Goal: Information Seeking & Learning: Learn about a topic

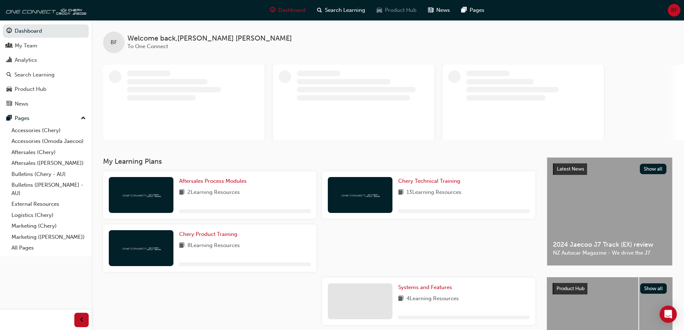
click at [386, 12] on span "Product Hub" at bounding box center [401, 10] width 32 height 8
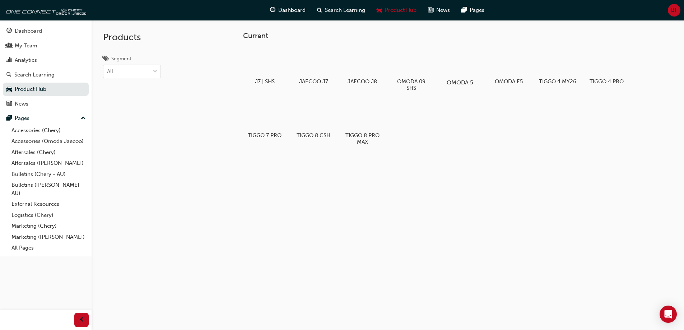
click at [453, 65] on div at bounding box center [460, 61] width 40 height 29
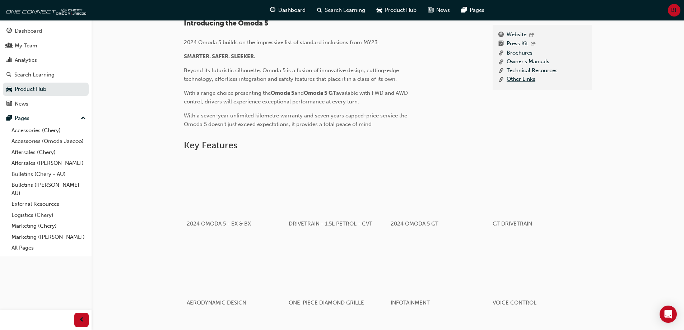
scroll to position [180, 0]
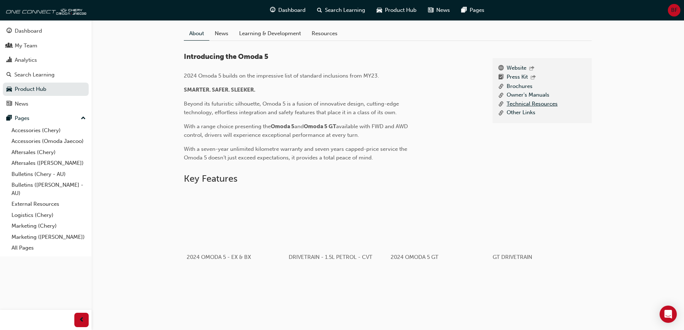
click at [530, 109] on link "Technical Resources" at bounding box center [532, 104] width 51 height 9
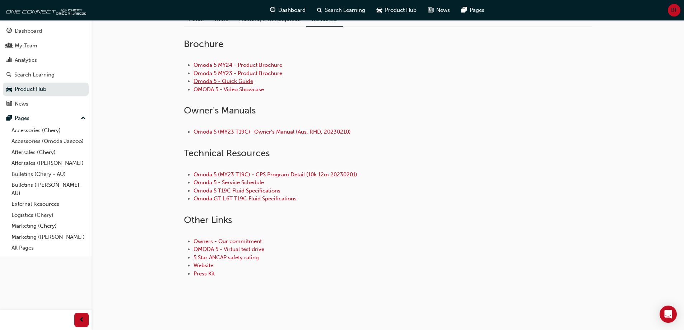
scroll to position [202, 0]
click at [210, 266] on link "Website" at bounding box center [204, 265] width 20 height 6
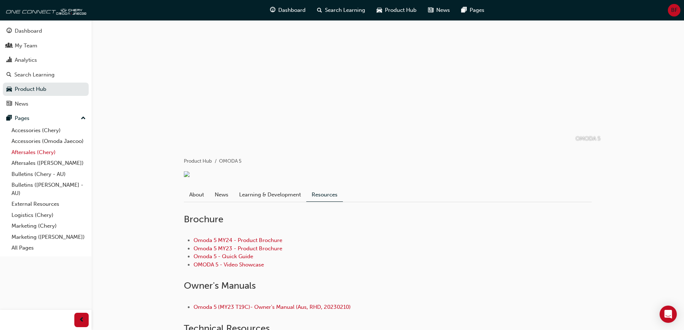
scroll to position [36, 0]
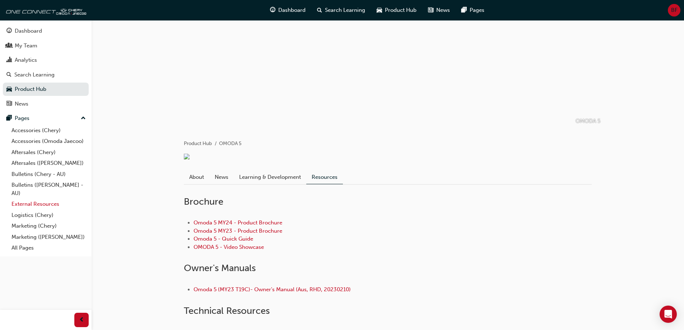
click at [39, 206] on link "External Resources" at bounding box center [49, 204] width 80 height 11
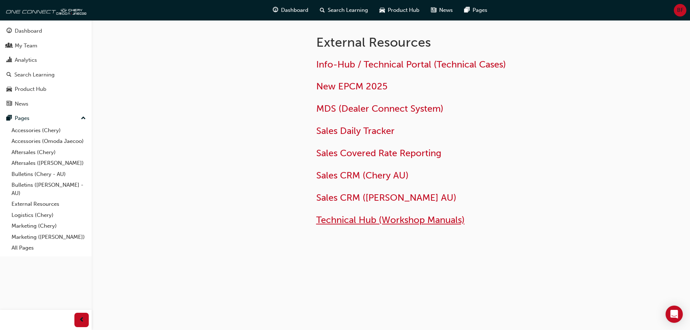
click at [374, 218] on span "Technical Hub (Workshop Manuals)" at bounding box center [390, 219] width 148 height 11
click at [399, 63] on span "Info-Hub / Technical Portal (Technical Cases)" at bounding box center [411, 64] width 190 height 11
click at [37, 83] on link "Product Hub" at bounding box center [46, 89] width 86 height 13
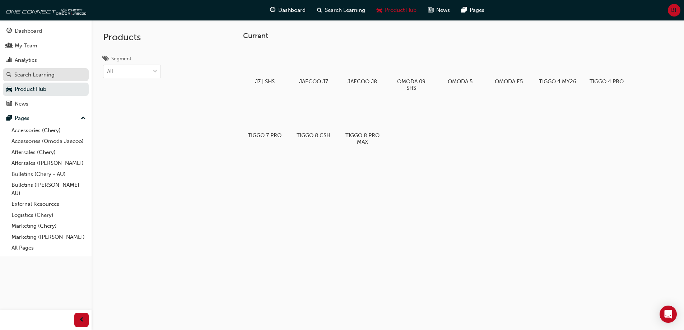
click at [37, 70] on div "Search Learning" at bounding box center [45, 74] width 79 height 9
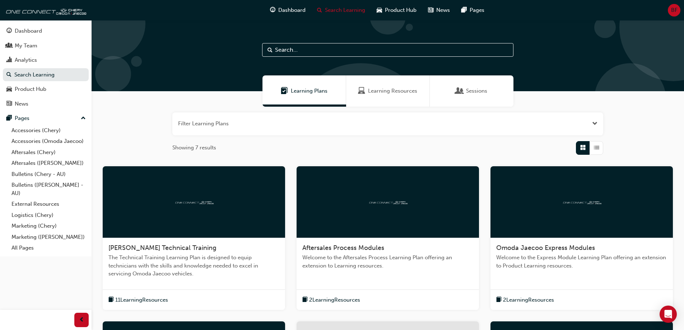
click at [382, 94] on span "Learning Resources" at bounding box center [392, 91] width 49 height 8
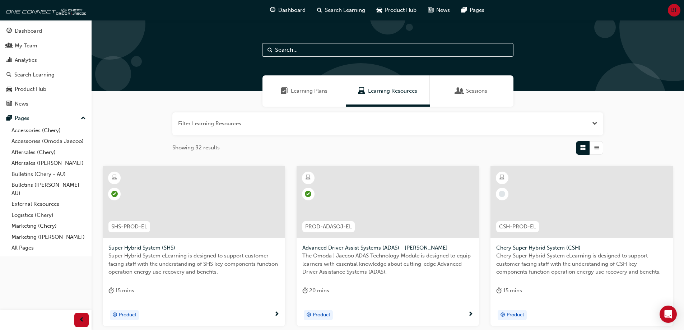
click at [318, 90] on span "Learning Plans" at bounding box center [309, 91] width 37 height 8
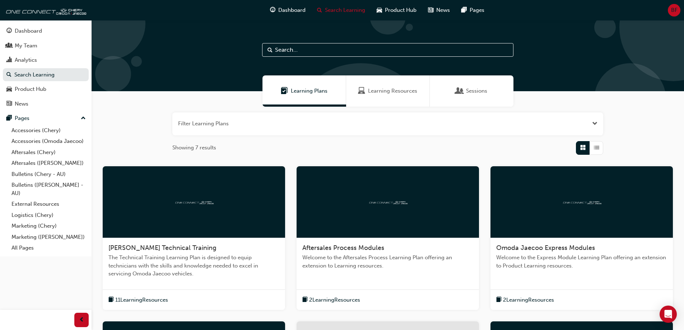
click at [319, 49] on input "text" at bounding box center [387, 50] width 251 height 14
type input "workshop"
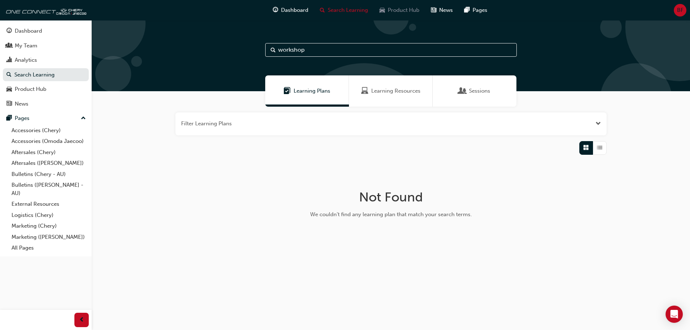
click at [407, 13] on span "Product Hub" at bounding box center [404, 10] width 32 height 8
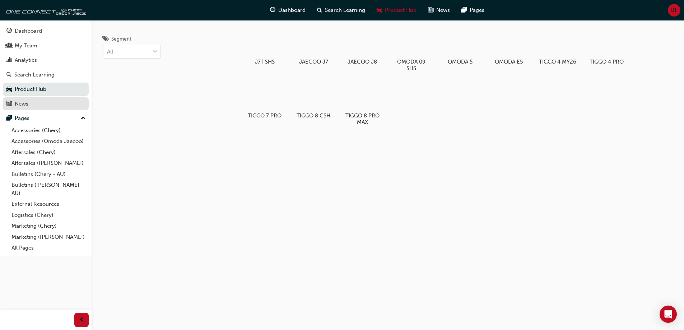
scroll to position [38, 0]
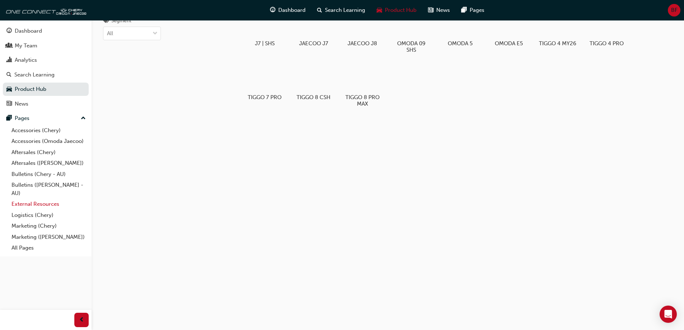
click at [41, 204] on link "External Resources" at bounding box center [49, 204] width 80 height 11
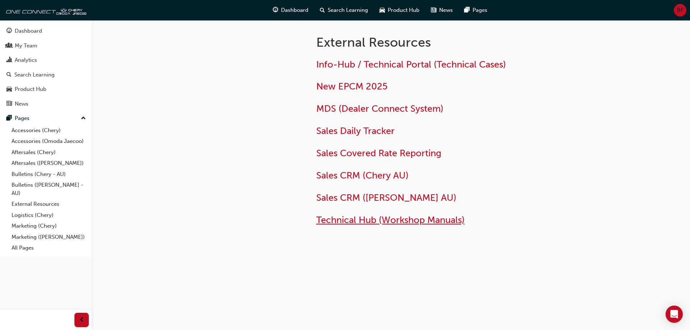
click at [398, 223] on span "Technical Hub (Workshop Manuals)" at bounding box center [390, 219] width 148 height 11
